Goal: Information Seeking & Learning: Learn about a topic

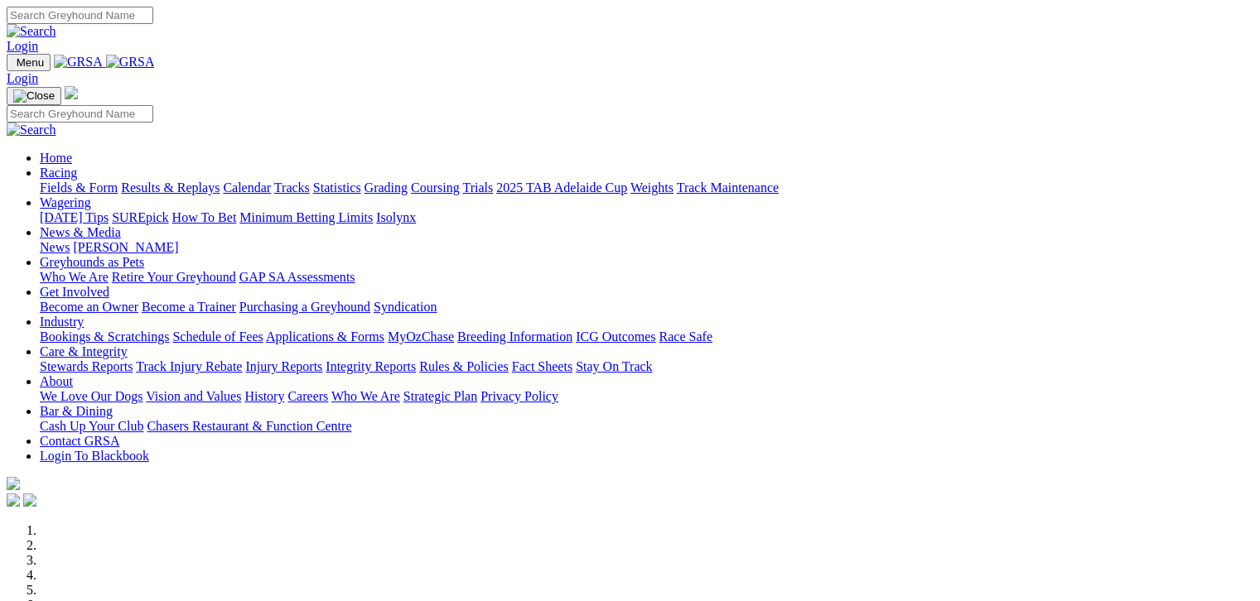
click at [49, 181] on link "Fields & Form" at bounding box center [79, 188] width 78 height 14
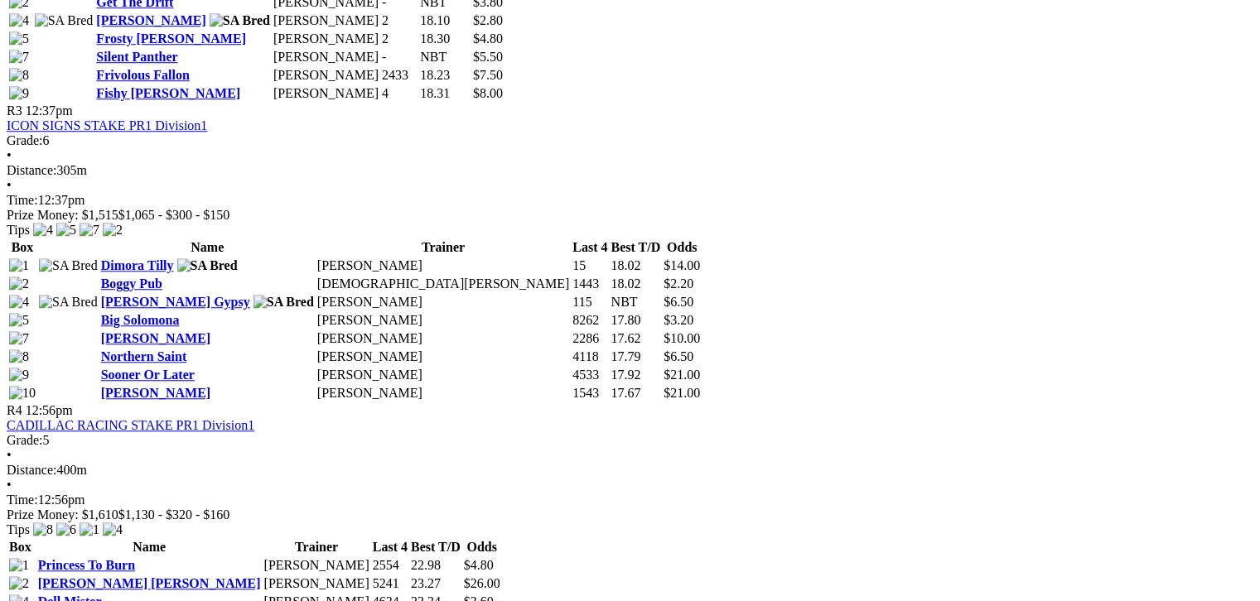
scroll to position [1305, 0]
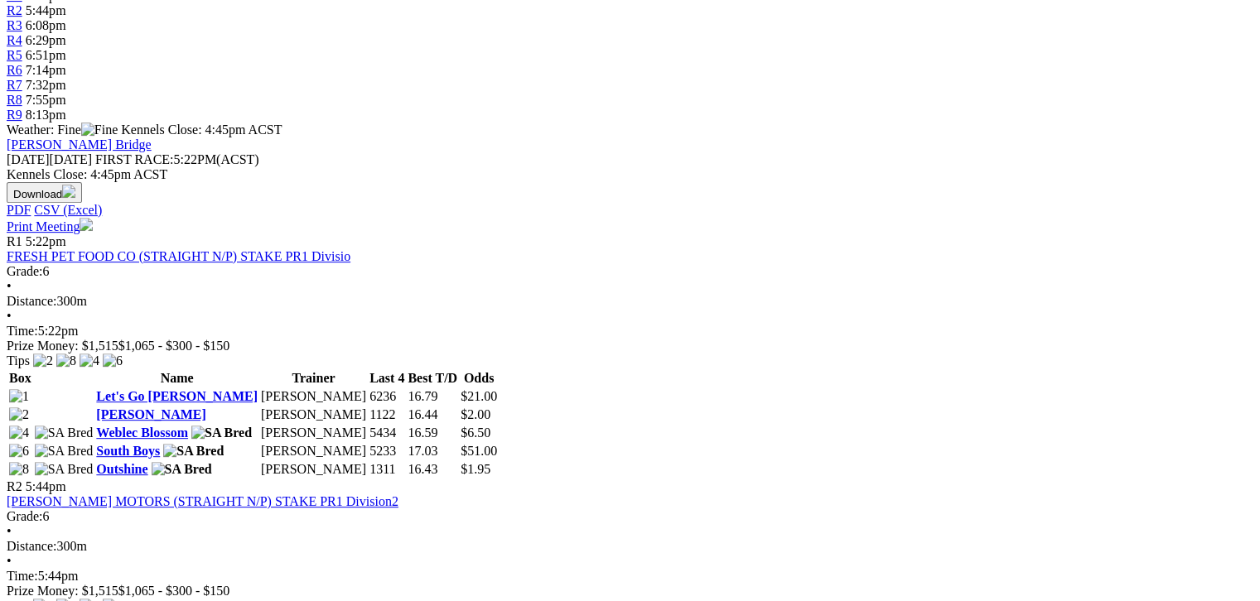
scroll to position [580, 0]
